Goal: Find specific page/section: Find specific page/section

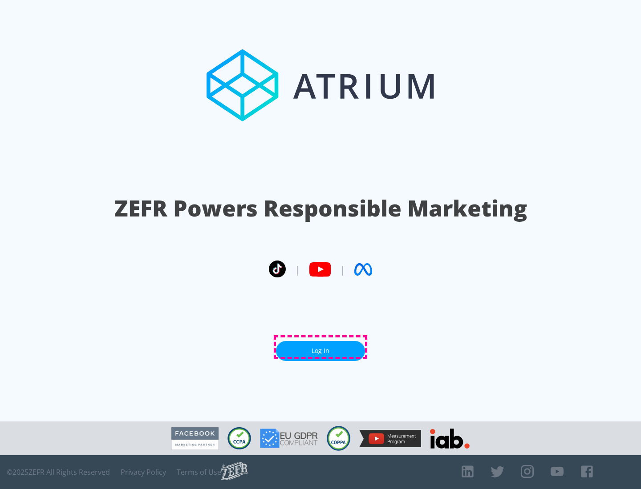
click at [320, 347] on link "Log In" at bounding box center [320, 351] width 89 height 20
